Goal: Information Seeking & Learning: Understand process/instructions

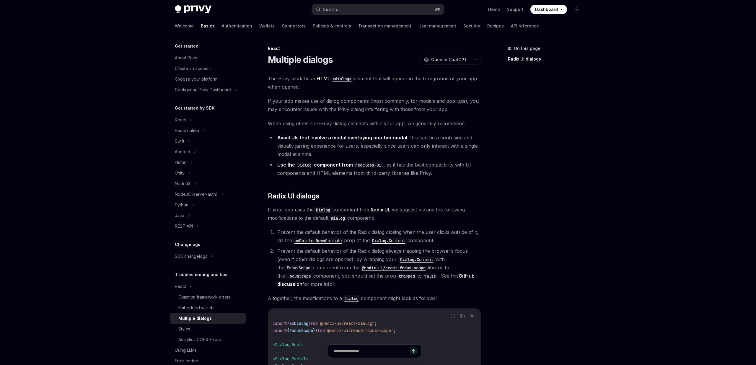
type textarea "*"
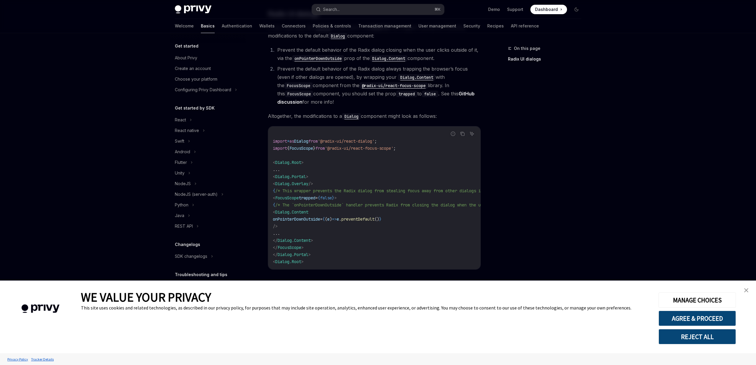
scroll to position [185, 0]
click at [292, 195] on span "FocusScope" at bounding box center [287, 197] width 24 height 5
click at [278, 146] on span "import" at bounding box center [280, 148] width 14 height 5
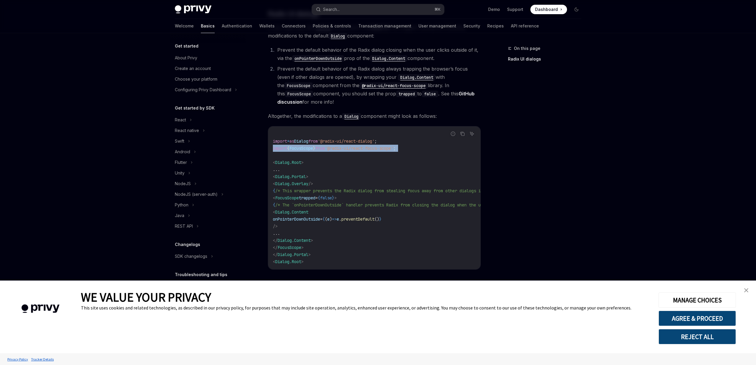
click at [278, 146] on span "import" at bounding box center [280, 148] width 14 height 5
copy code "import { FocusScope } from '@radix-ui/react-focus-scope' ;"
drag, startPoint x: 281, startPoint y: 197, endPoint x: 354, endPoint y: 197, distance: 72.4
click at [354, 197] on code "import * as Dialog from '@radix-ui/react-dialog' ; import { FocusScope } from '…" at bounding box center [411, 198] width 276 height 135
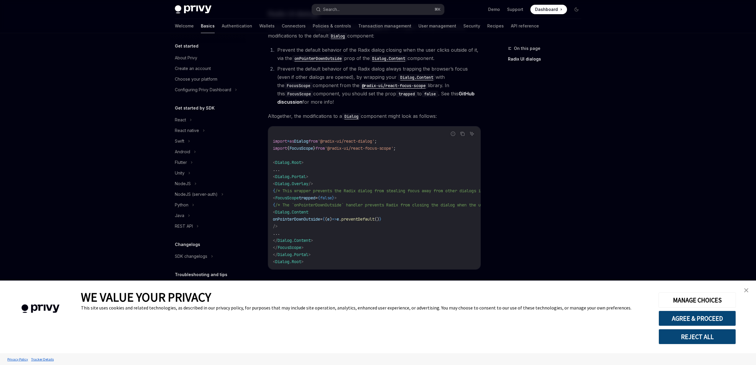
click at [315, 196] on span "trapped" at bounding box center [307, 197] width 17 height 5
copy code "< FocusScope trapped = { false } >"
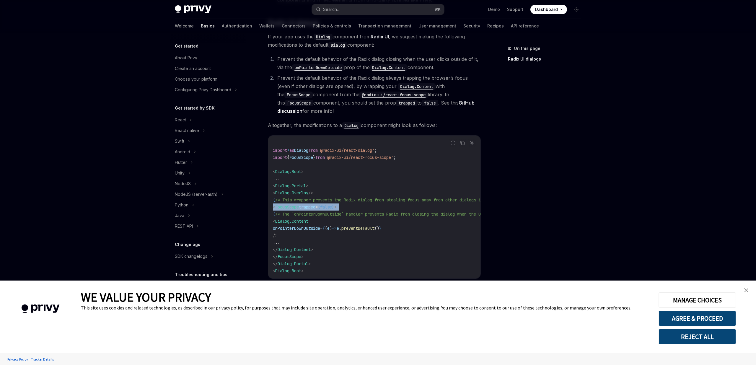
scroll to position [178, 0]
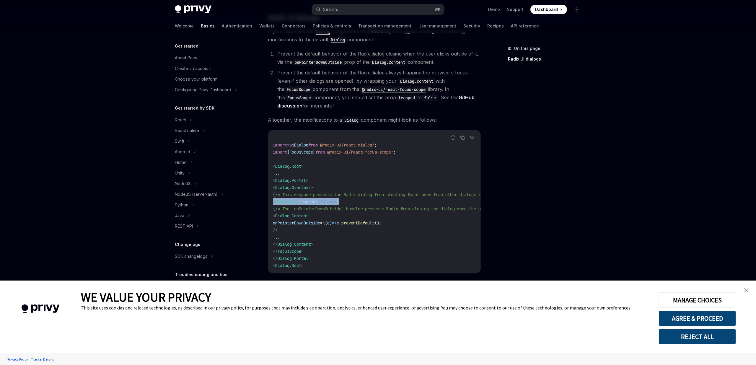
click at [320, 225] on span "onPointerDownOutside" at bounding box center [296, 222] width 47 height 5
copy code "onPointerDownOutside = { ( e ) => e . preventDefault () }"
